Goal: Task Accomplishment & Management: Manage account settings

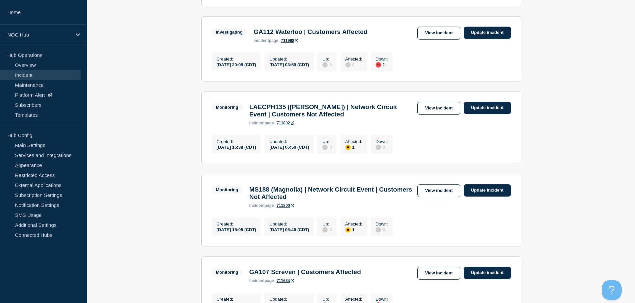
scroll to position [266, 0]
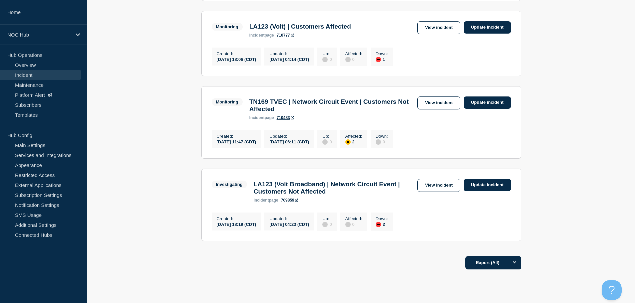
scroll to position [725, 0]
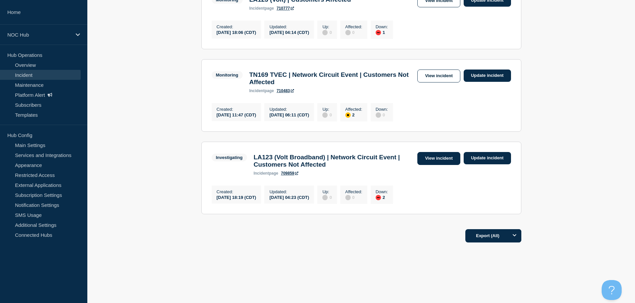
click at [430, 153] on link "View incident" at bounding box center [438, 158] width 43 height 13
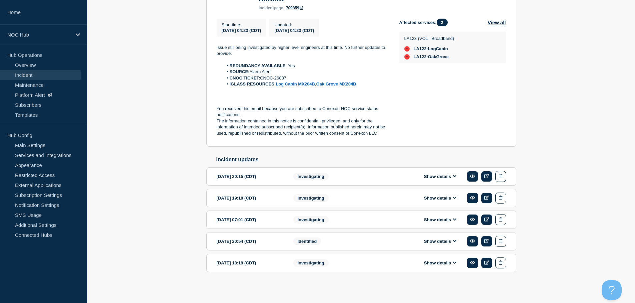
scroll to position [163, 0]
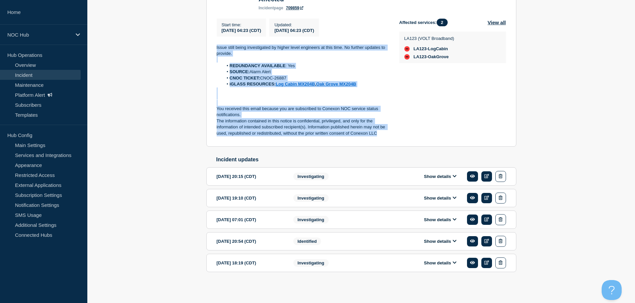
drag, startPoint x: 382, startPoint y: 132, endPoint x: 214, endPoint y: 42, distance: 190.7
click at [214, 42] on section "Investigating LA123 (Volt Broadband) | Network Circuit Event | Customers Not Af…" at bounding box center [361, 61] width 310 height 171
copy div "Issue still being investigated by higher level engineers at this time. No furth…"
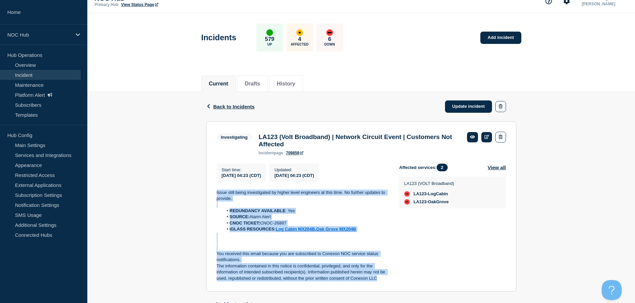
scroll to position [0, 0]
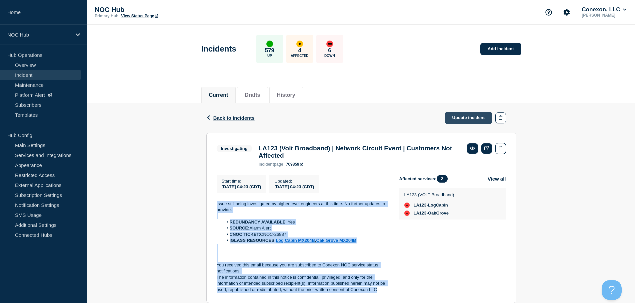
click at [465, 121] on link "Update incident" at bounding box center [468, 118] width 47 height 12
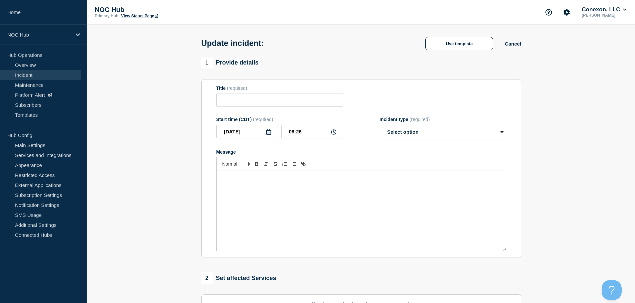
type input "LA123 (Volt Broadband) | Network Circuit Event | Customers Not Affected"
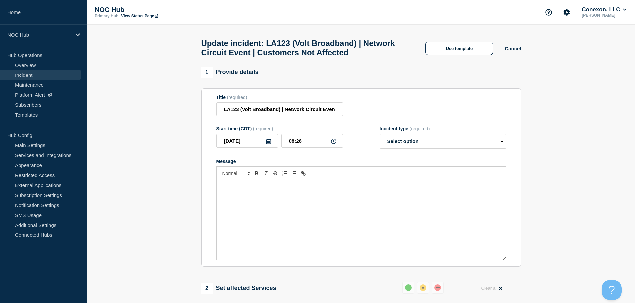
click at [253, 208] on div "Message" at bounding box center [361, 221] width 289 height 80
paste div "Message"
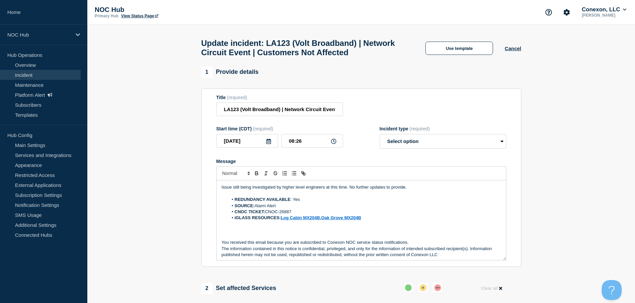
click at [416, 187] on div "Issue still being investigated by higher level engineers at this time. No furth…" at bounding box center [361, 221] width 289 height 80
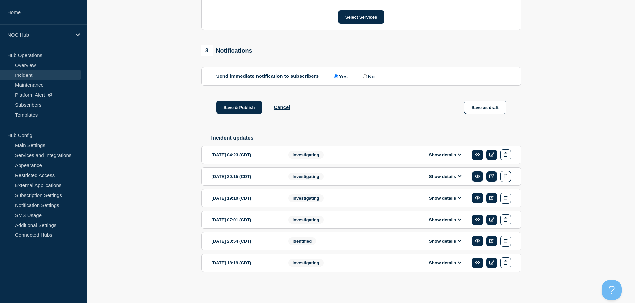
scroll to position [378, 0]
click at [441, 154] on button "Show details" at bounding box center [445, 155] width 37 height 6
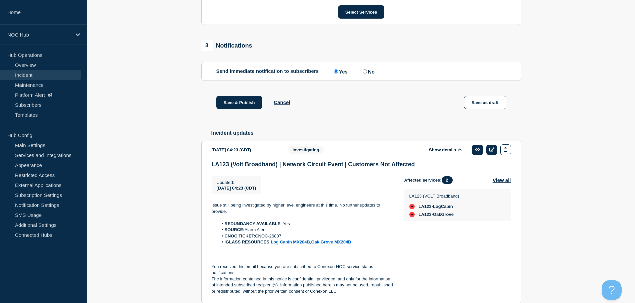
click at [441, 153] on button "Show details" at bounding box center [445, 150] width 37 height 6
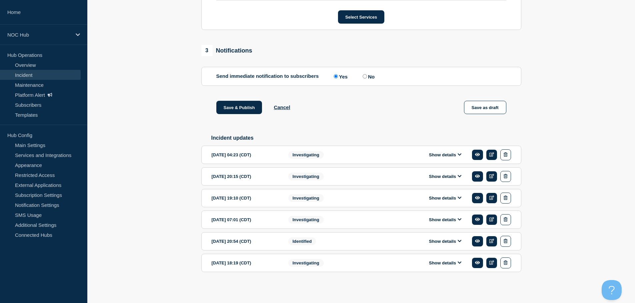
click at [436, 265] on button "Show details" at bounding box center [445, 263] width 37 height 6
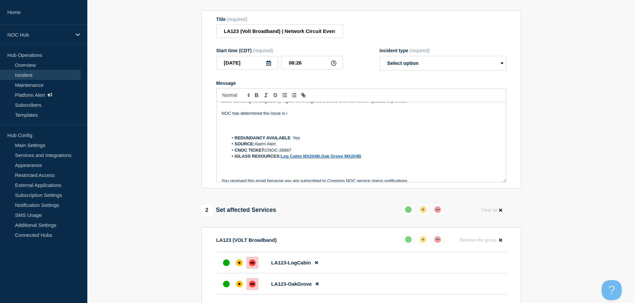
scroll to position [0, 0]
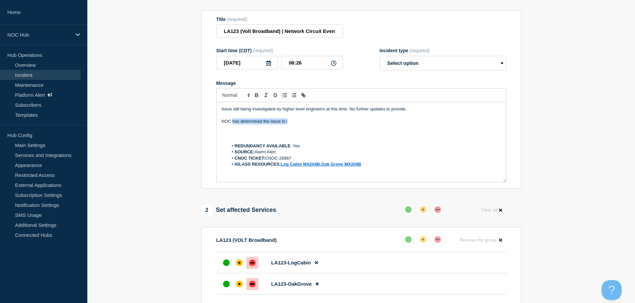
drag, startPoint x: 294, startPoint y: 124, endPoint x: 233, endPoint y: 124, distance: 61.3
click at [233, 124] on p "NOC has determined the issue is i" at bounding box center [361, 122] width 279 height 6
drag, startPoint x: 358, startPoint y: 127, endPoint x: 297, endPoint y: 126, distance: 61.3
click at [297, 125] on p "NOC has determined the down devices are not service impacting," at bounding box center [361, 122] width 279 height 6
click at [242, 134] on p "Message" at bounding box center [361, 134] width 279 height 6
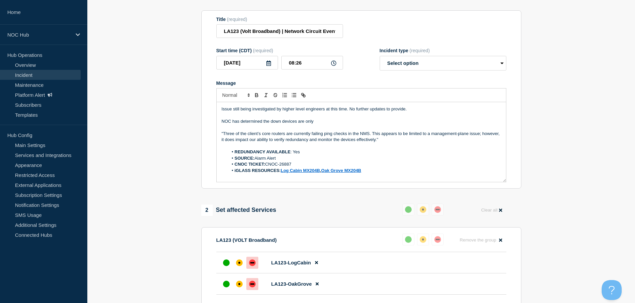
click at [319, 125] on p "NOC has determined the down devices are only" at bounding box center [361, 122] width 279 height 6
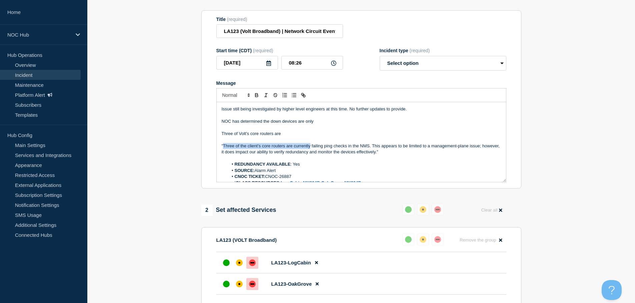
drag, startPoint x: 310, startPoint y: 149, endPoint x: 223, endPoint y: 149, distance: 87.3
click at [223, 149] on p ""Three of the client’s core routers are currently failing ping checks in the NM…" at bounding box center [361, 149] width 279 height 12
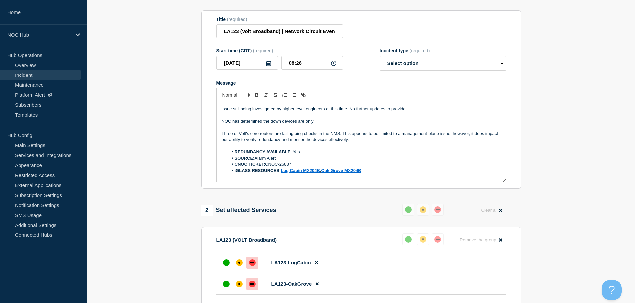
click at [343, 137] on p "Three of Volt's core routers are failing ping checks in the NMS. This appears t…" at bounding box center [361, 137] width 279 height 12
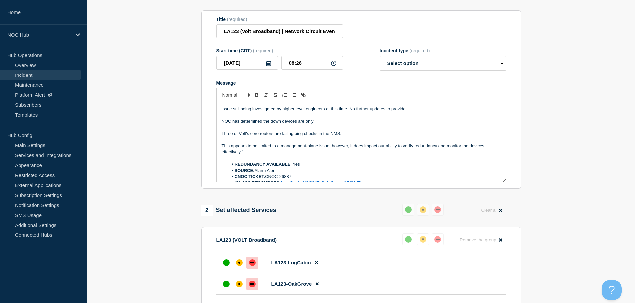
click at [344, 137] on p "Three of Volt's core routers are failing ping checks in the NMS." at bounding box center [361, 134] width 279 height 6
click at [295, 154] on p "This appears to be limited to a management-plane issue; however, it does impact…" at bounding box center [361, 149] width 279 height 12
click at [223, 150] on p "This appears to be limited to a management-plane issue; however, it does impact…" at bounding box center [361, 149] width 279 height 12
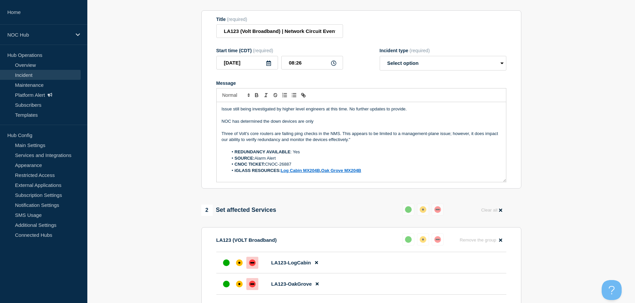
click at [404, 142] on p "Three of Volt's core routers are failing ping checks in the NMS. This appears t…" at bounding box center [361, 137] width 279 height 12
click at [241, 142] on p "Three of Volt's core routers are failing ping checks in the NMS. This appears t…" at bounding box center [361, 137] width 279 height 12
click at [376, 142] on p "Three of Volt's core routers are failing ping checks in the NMS. This appears t…" at bounding box center [361, 137] width 279 height 12
drag, startPoint x: 429, startPoint y: 147, endPoint x: 421, endPoint y: 141, distance: 9.5
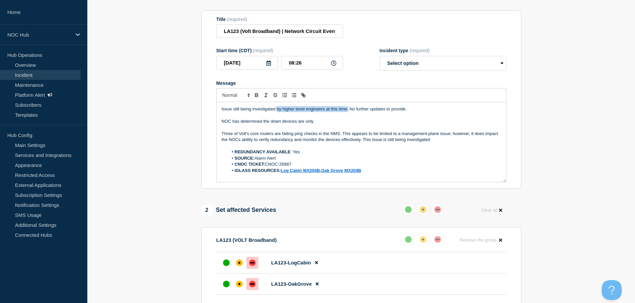
drag, startPoint x: 276, startPoint y: 112, endPoint x: 347, endPoint y: 111, distance: 71.3
click at [347, 111] on p "Issue still being investigated by higher level engineers at this time. No furth…" at bounding box center [361, 109] width 279 height 6
copy p "by higher level engineers at this time."
click at [454, 139] on p "Three of Volt's core routers are failing ping checks in the NMS. This appears t…" at bounding box center [361, 137] width 279 height 12
click at [455, 143] on p "Three of Volt's core routers are failing ping checks in the NMS. This appears t…" at bounding box center [361, 137] width 279 height 12
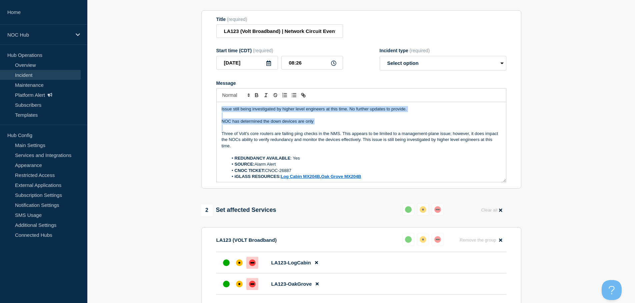
drag, startPoint x: 318, startPoint y: 128, endPoint x: 213, endPoint y: 114, distance: 106.5
click at [213, 114] on section "Title (required) LA123 (Volt Broadband) | Network Circuit Event | Customers Not…" at bounding box center [361, 99] width 320 height 179
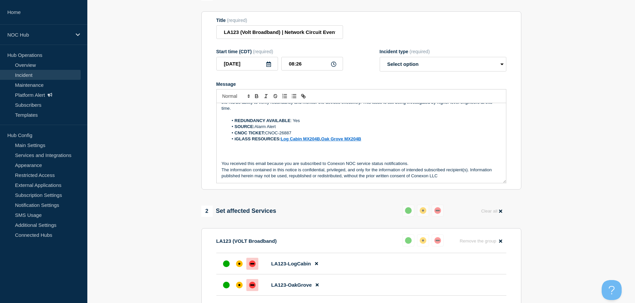
scroll to position [33, 0]
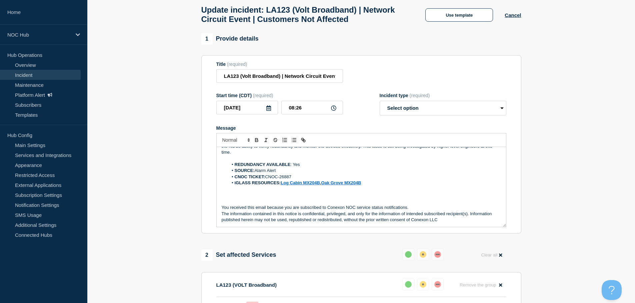
click at [242, 196] on p "Message" at bounding box center [361, 196] width 279 height 6
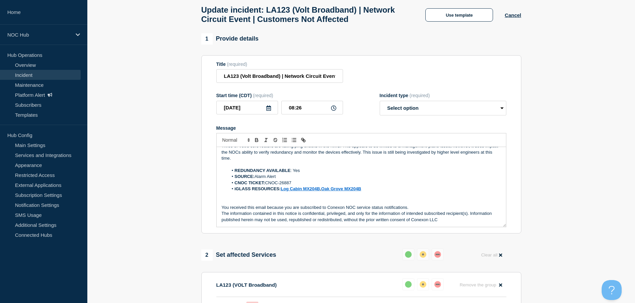
scroll to position [2, 0]
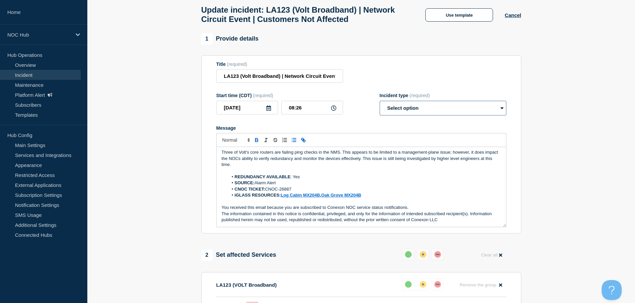
click at [444, 108] on select "Select option Investigating Identified Monitoring Resolved" at bounding box center [442, 108] width 127 height 15
click at [351, 165] on p "Three of Volt's core routers are failing ping checks in the NMS. This appears t…" at bounding box center [361, 159] width 279 height 18
click at [278, 167] on p "Three of Volt's core routers are failing ping checks in the NMS. This appears t…" at bounding box center [361, 159] width 279 height 18
click at [337, 167] on p "Three of Volt's core routers are failing ping checks in the NMS. This appears t…" at bounding box center [361, 159] width 279 height 18
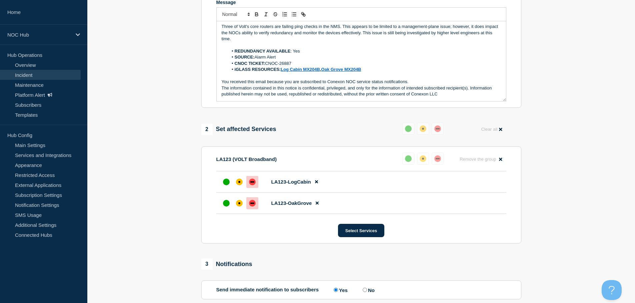
scroll to position [167, 0]
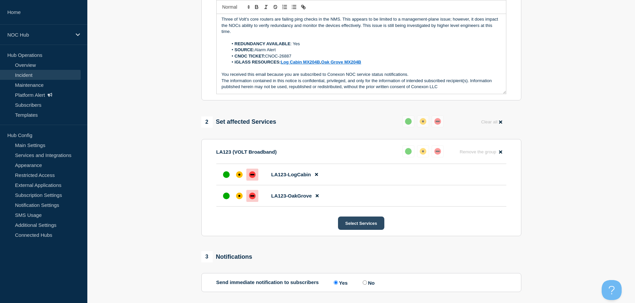
click at [352, 224] on button "Select Services" at bounding box center [361, 223] width 46 height 13
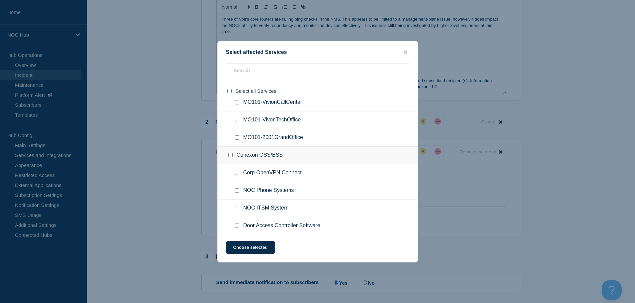
scroll to position [100, 0]
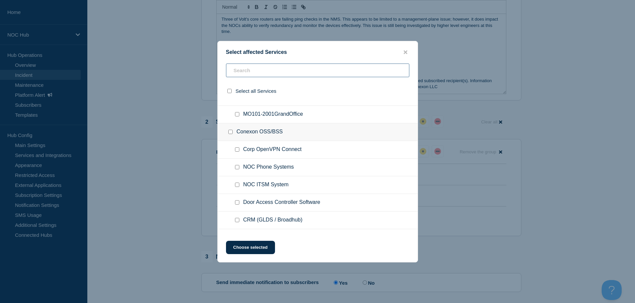
click at [257, 75] on input "text" at bounding box center [317, 71] width 183 height 14
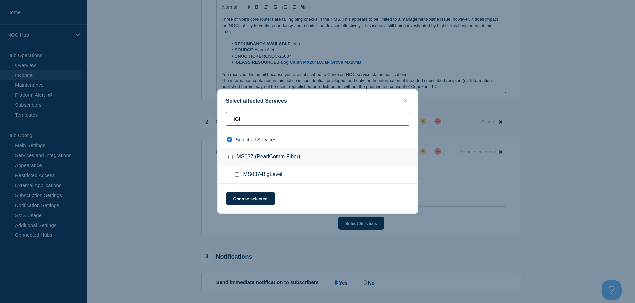
type input "iGla"
checkbox input "true"
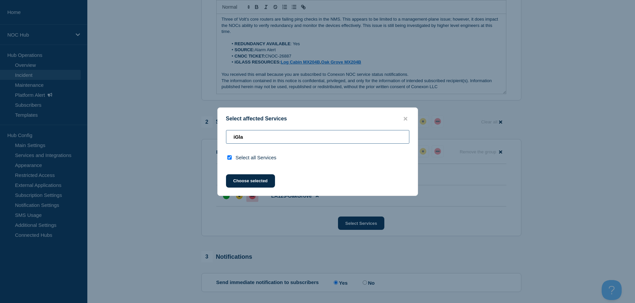
type input "iGl"
checkbox input "false"
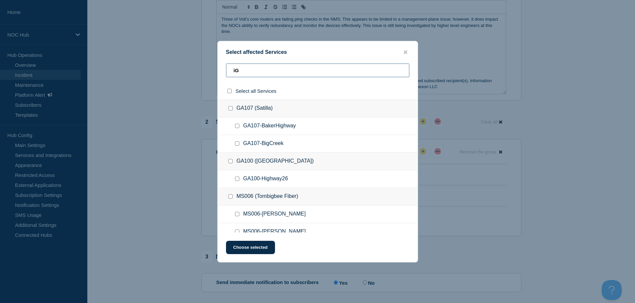
type input "i"
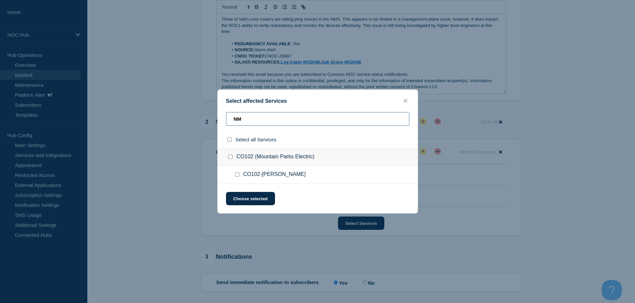
type input "N"
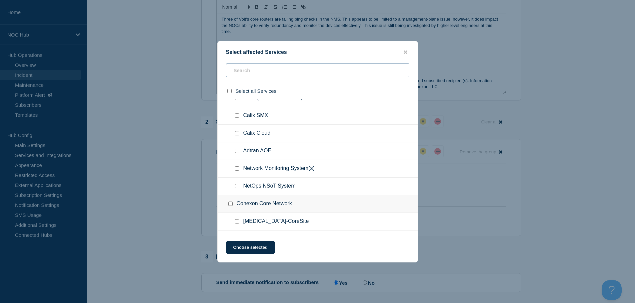
scroll to position [233, 0]
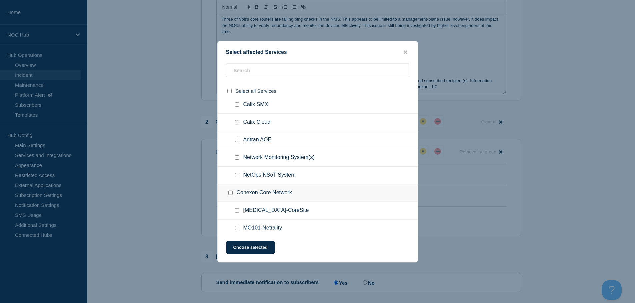
click at [237, 157] on input "Network Monitoring System(s) checkbox" at bounding box center [237, 158] width 4 height 4
checkbox input "true"
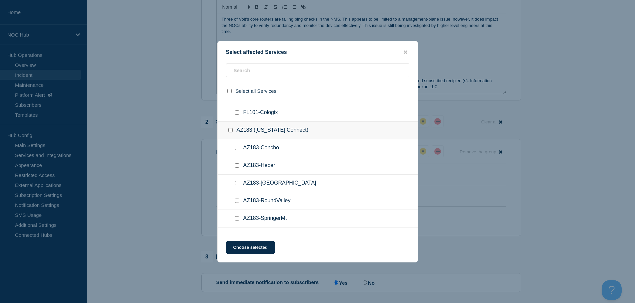
scroll to position [400, 0]
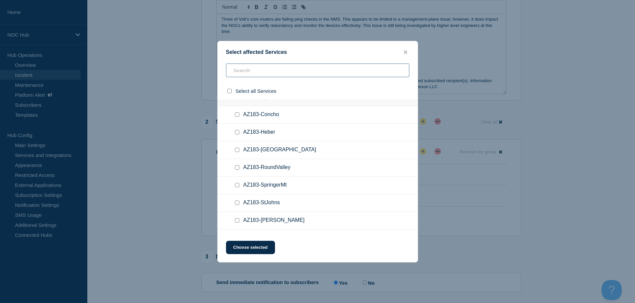
click at [260, 73] on input "text" at bounding box center [317, 71] width 183 height 14
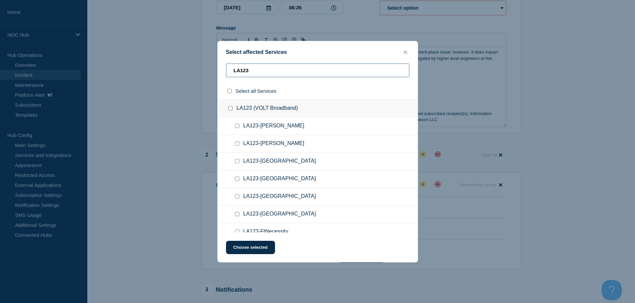
scroll to position [133, 0]
type input "LA123"
click at [242, 250] on button "Choose selected" at bounding box center [250, 247] width 49 height 13
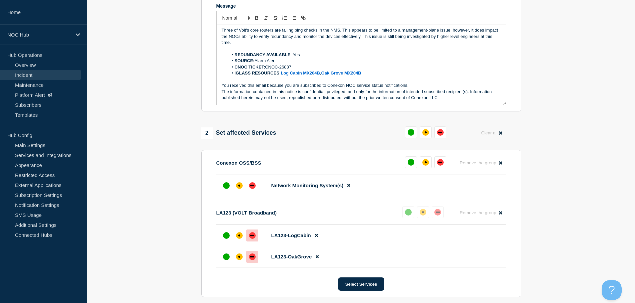
scroll to position [167, 0]
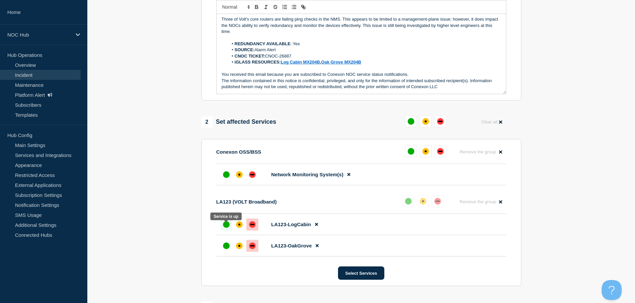
click at [229, 231] on div at bounding box center [226, 225] width 12 height 12
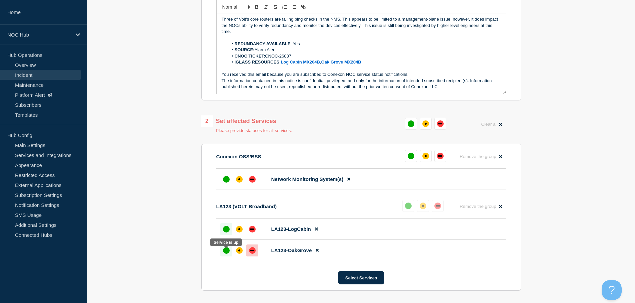
click at [228, 251] on div "up" at bounding box center [226, 250] width 7 height 7
click at [242, 183] on div "affected" at bounding box center [239, 179] width 7 height 7
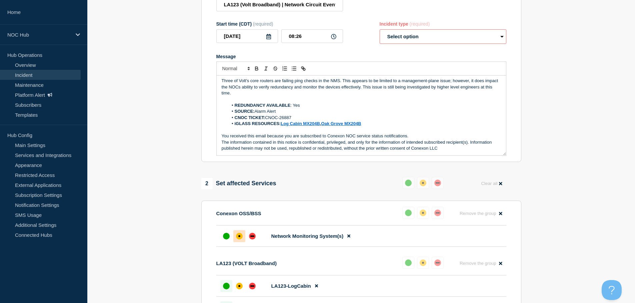
scroll to position [100, 0]
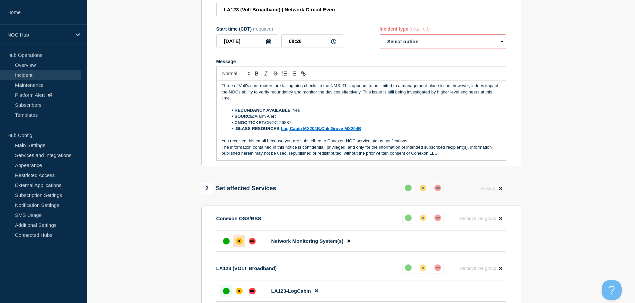
click at [418, 46] on select "Select option Investigating Identified Monitoring Resolved" at bounding box center [442, 41] width 127 height 15
select select "identified"
click at [379, 37] on select "Select option Investigating Identified Monitoring Resolved" at bounding box center [442, 41] width 127 height 15
click at [294, 101] on p "Three of Volt's core routers are failing ping checks in the NMS. This appears t…" at bounding box center [361, 92] width 279 height 18
click at [493, 96] on p "Three of Volt's core routers are failing ping checks in the NMS. This appears t…" at bounding box center [361, 92] width 279 height 18
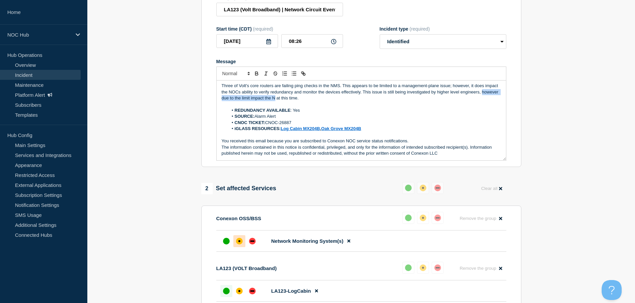
drag, startPoint x: 293, startPoint y: 101, endPoint x: 213, endPoint y: 101, distance: 79.9
click at [213, 101] on section "Title (required) LA123 (Volt Broadband) | Network Circuit Event | Customers Not…" at bounding box center [361, 78] width 320 height 179
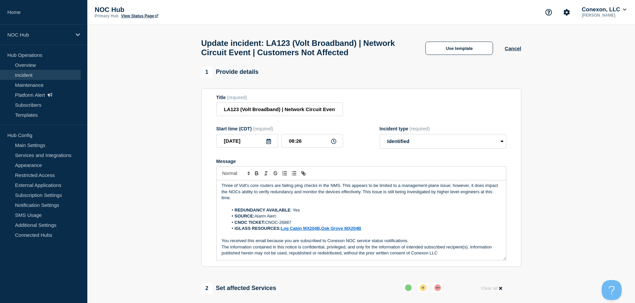
scroll to position [33, 0]
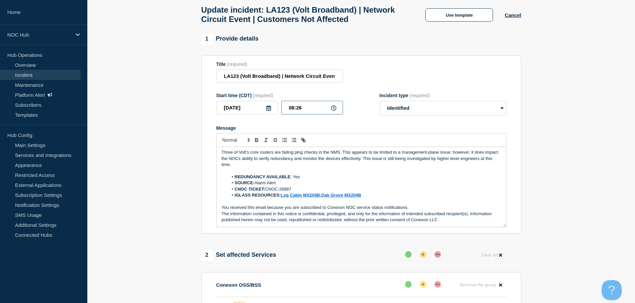
drag, startPoint x: 305, startPoint y: 110, endPoint x: 296, endPoint y: 113, distance: 9.6
click at [296, 113] on input "08:26" at bounding box center [312, 108] width 62 height 14
type input "08:30"
click at [342, 122] on form "Title (required) LA123 (Volt Broadband) | Network Circuit Event | Customers Not…" at bounding box center [361, 145] width 290 height 166
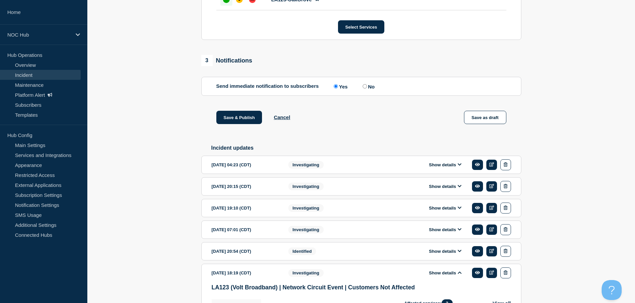
scroll to position [333, 0]
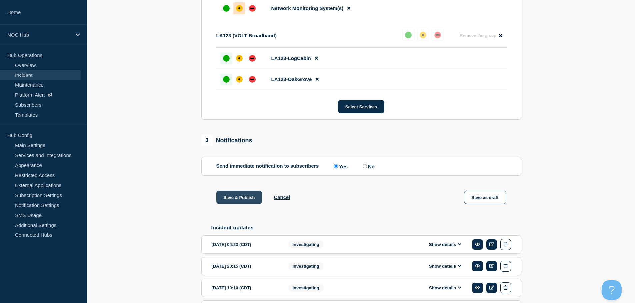
click at [250, 204] on button "Save & Publish" at bounding box center [239, 197] width 46 height 13
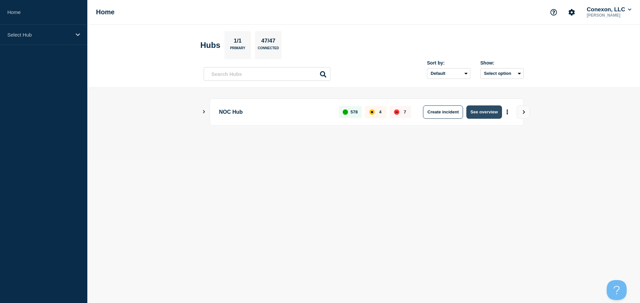
click at [474, 113] on button "See overview" at bounding box center [483, 112] width 35 height 13
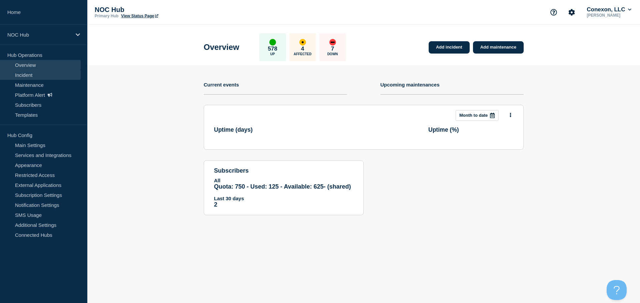
drag, startPoint x: 34, startPoint y: 69, endPoint x: 31, endPoint y: 75, distance: 6.1
click at [33, 69] on link "Overview" at bounding box center [40, 65] width 81 height 10
click at [32, 75] on link "Incident" at bounding box center [40, 75] width 81 height 10
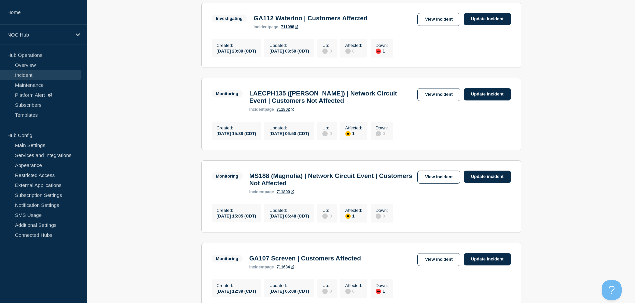
scroll to position [300, 0]
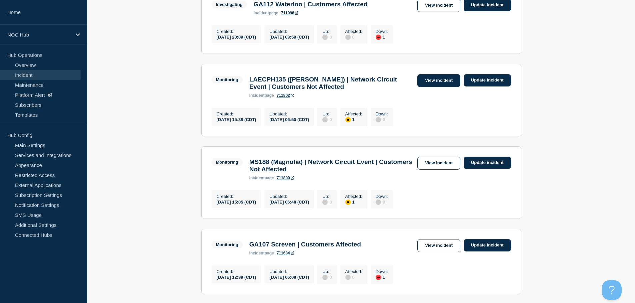
drag, startPoint x: 302, startPoint y: 90, endPoint x: 434, endPoint y: 87, distance: 132.3
click at [429, 170] on link "View incident" at bounding box center [438, 163] width 43 height 13
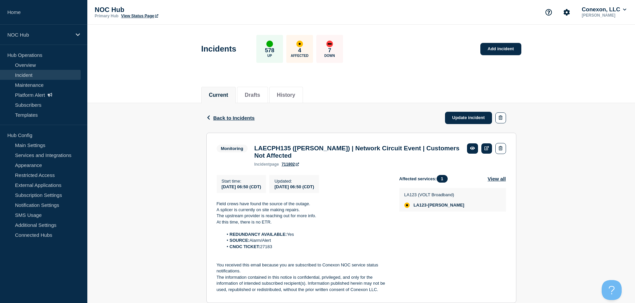
click at [473, 111] on div "Back Back to Incidents Update incident" at bounding box center [361, 118] width 310 height 30
click at [470, 117] on link "Update incident" at bounding box center [468, 118] width 47 height 12
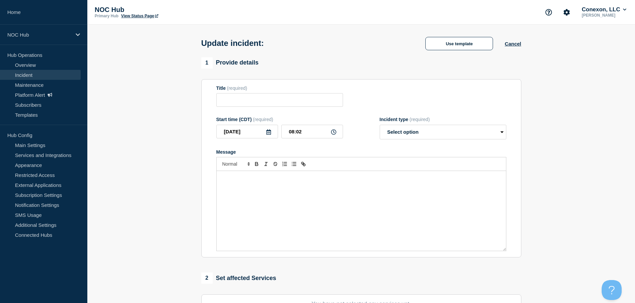
type input "LAECPH135 ([PERSON_NAME]) | Network Circuit Event | Customers Not Affected"
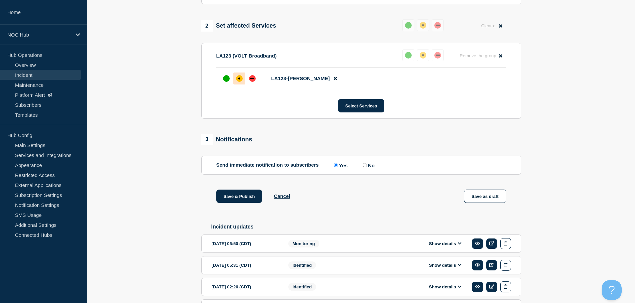
scroll to position [266, 0]
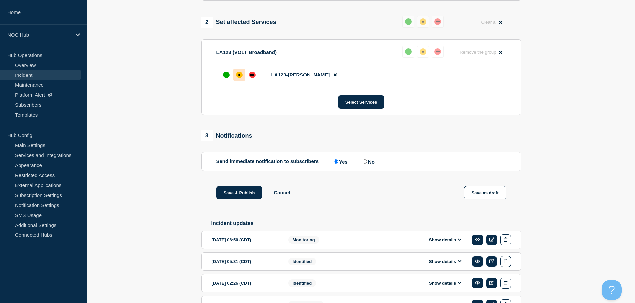
click at [451, 243] on button "Show details" at bounding box center [445, 241] width 37 height 6
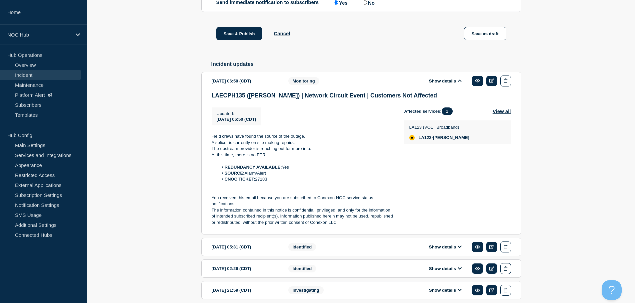
scroll to position [433, 0]
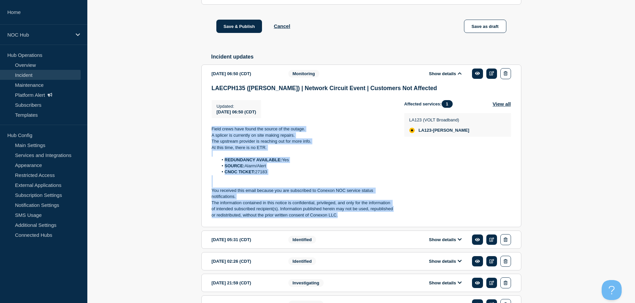
drag, startPoint x: 342, startPoint y: 223, endPoint x: 196, endPoint y: 130, distance: 172.5
click at [196, 130] on section "1 Provide details Title (required) LAECPH135 ([PERSON_NAME]) | Network Circuit …" at bounding box center [360, 6] width 547 height 745
copy div "Field crews have found the source of the outage. A splicer is currently on site…"
